Goal: Book appointment/travel/reservation

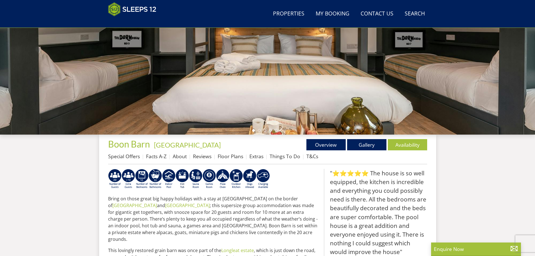
scroll to position [117, 0]
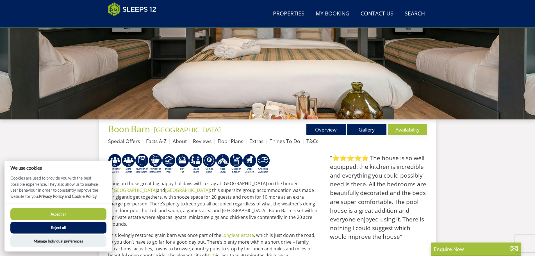
click at [411, 131] on link "Availability" at bounding box center [407, 129] width 39 height 11
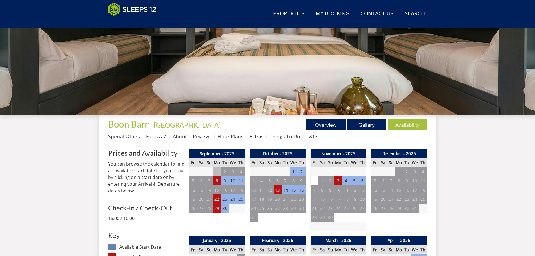
scroll to position [37, 0]
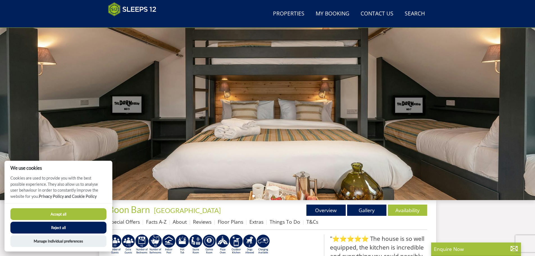
scroll to position [117, 0]
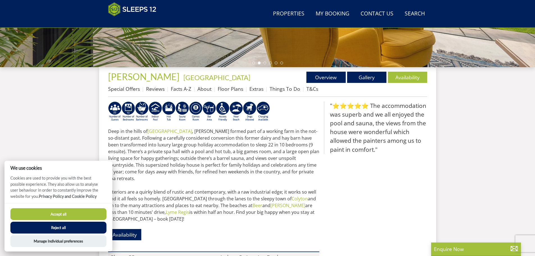
scroll to position [145, 0]
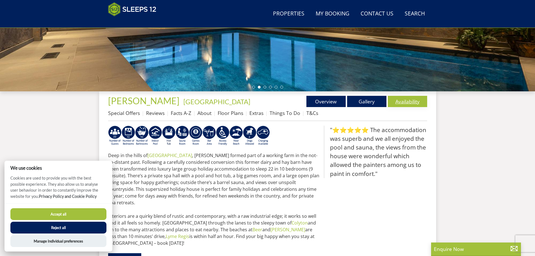
click at [403, 98] on link "Availability" at bounding box center [407, 101] width 39 height 11
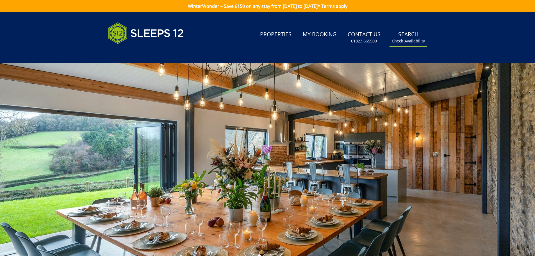
click at [403, 34] on link "Search Check Availability" at bounding box center [408, 37] width 38 height 18
